Goal: Navigation & Orientation: Find specific page/section

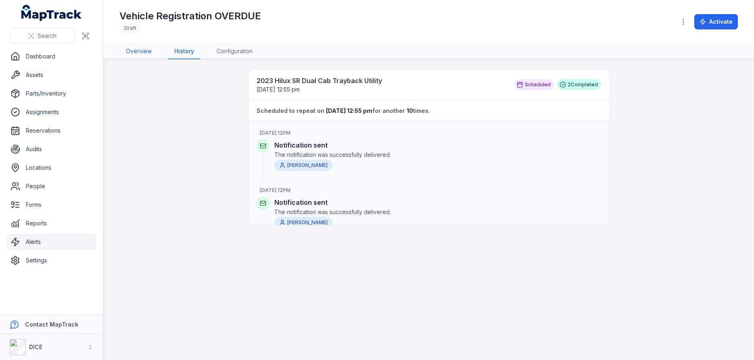
click at [136, 52] on link "Overview" at bounding box center [138, 51] width 39 height 15
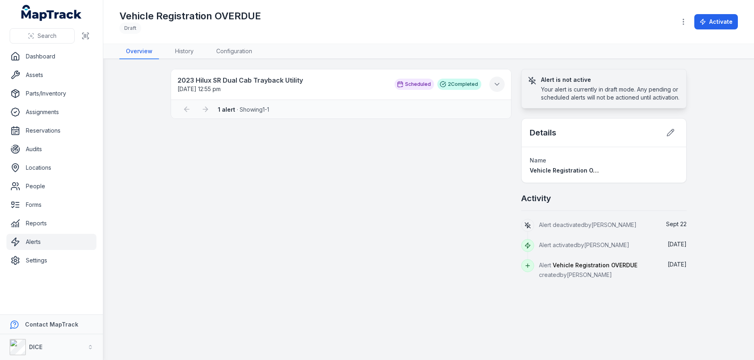
click at [496, 83] on icon at bounding box center [497, 84] width 8 height 8
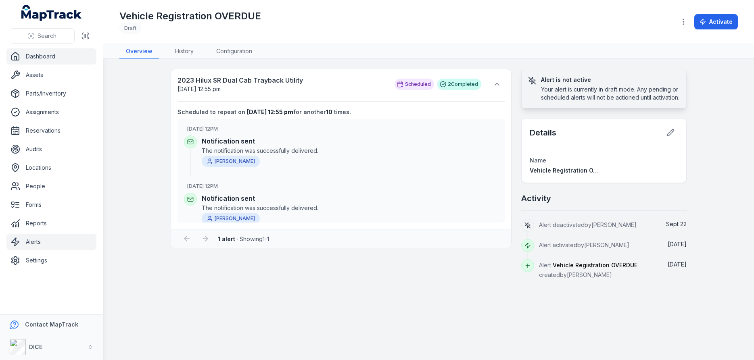
click at [37, 55] on link "Dashboard" at bounding box center [51, 56] width 90 height 16
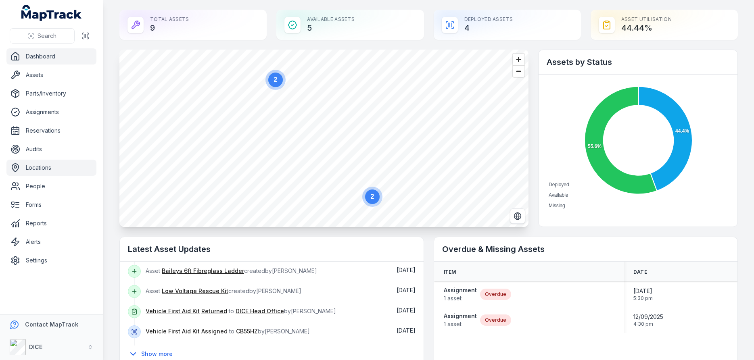
click at [45, 168] on link "Locations" at bounding box center [51, 168] width 90 height 16
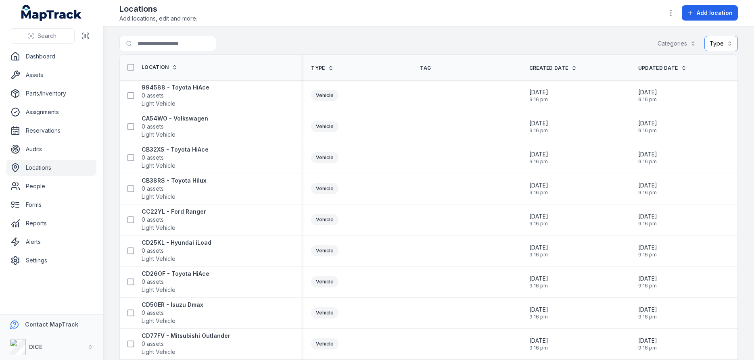
click at [730, 44] on button "Type" at bounding box center [720, 43] width 33 height 15
click at [648, 41] on div "Search for locations Categories Type" at bounding box center [428, 45] width 618 height 19
click at [675, 44] on button "Categories" at bounding box center [676, 43] width 49 height 15
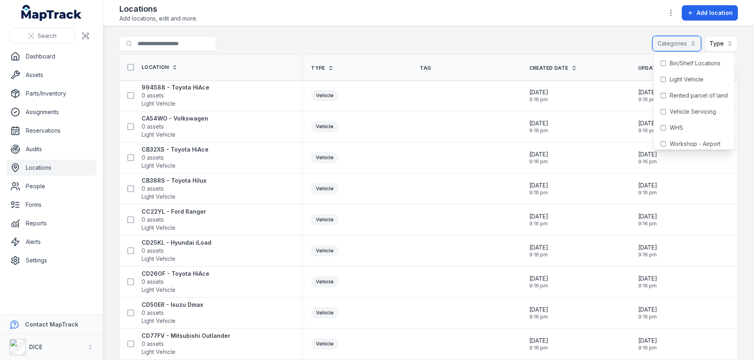
click at [675, 44] on button "Categories" at bounding box center [676, 43] width 49 height 15
click at [671, 11] on icon "button" at bounding box center [671, 13] width 8 height 8
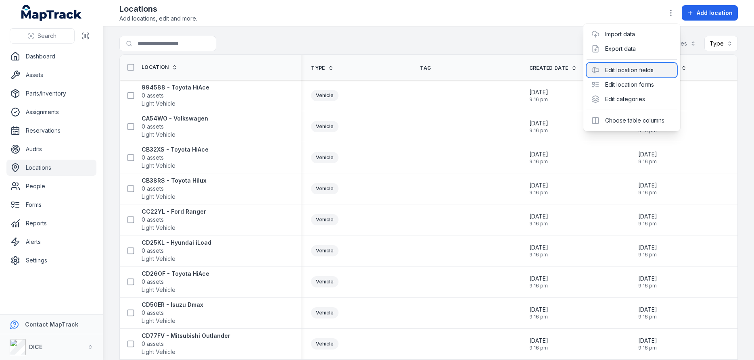
click at [643, 69] on div "Edit location fields" at bounding box center [631, 70] width 90 height 15
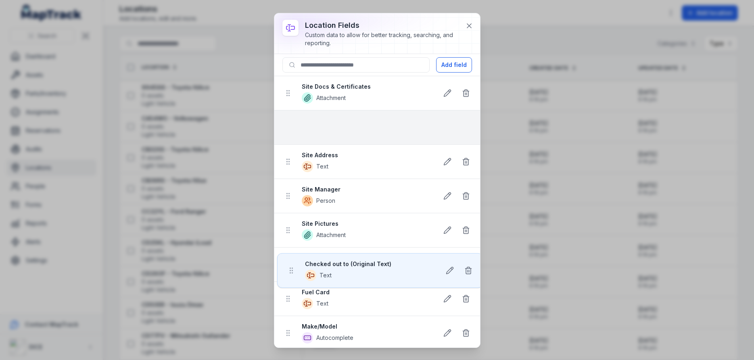
drag, startPoint x: 290, startPoint y: 189, endPoint x: 292, endPoint y: 124, distance: 65.4
click at [292, 124] on ul "Site Docs & Certificates Attachment Site Address Text Site Manager Person Site …" at bounding box center [377, 316] width 206 height 480
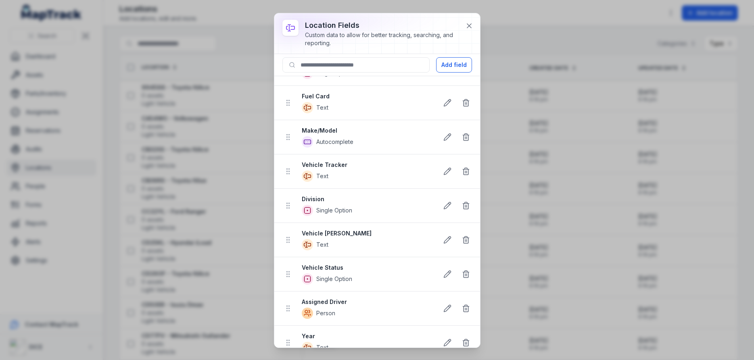
scroll to position [209, 0]
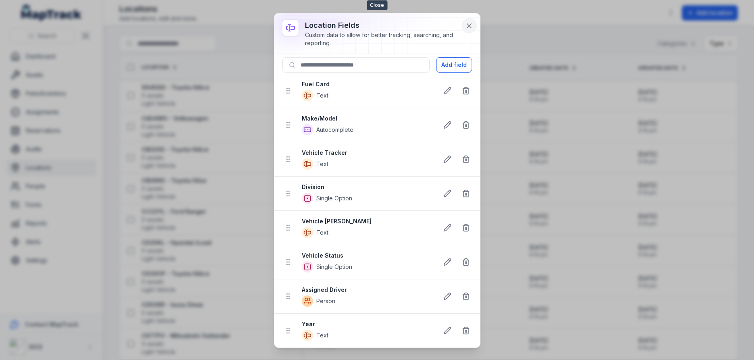
click at [470, 25] on icon at bounding box center [469, 26] width 4 height 4
